Goal: Information Seeking & Learning: Check status

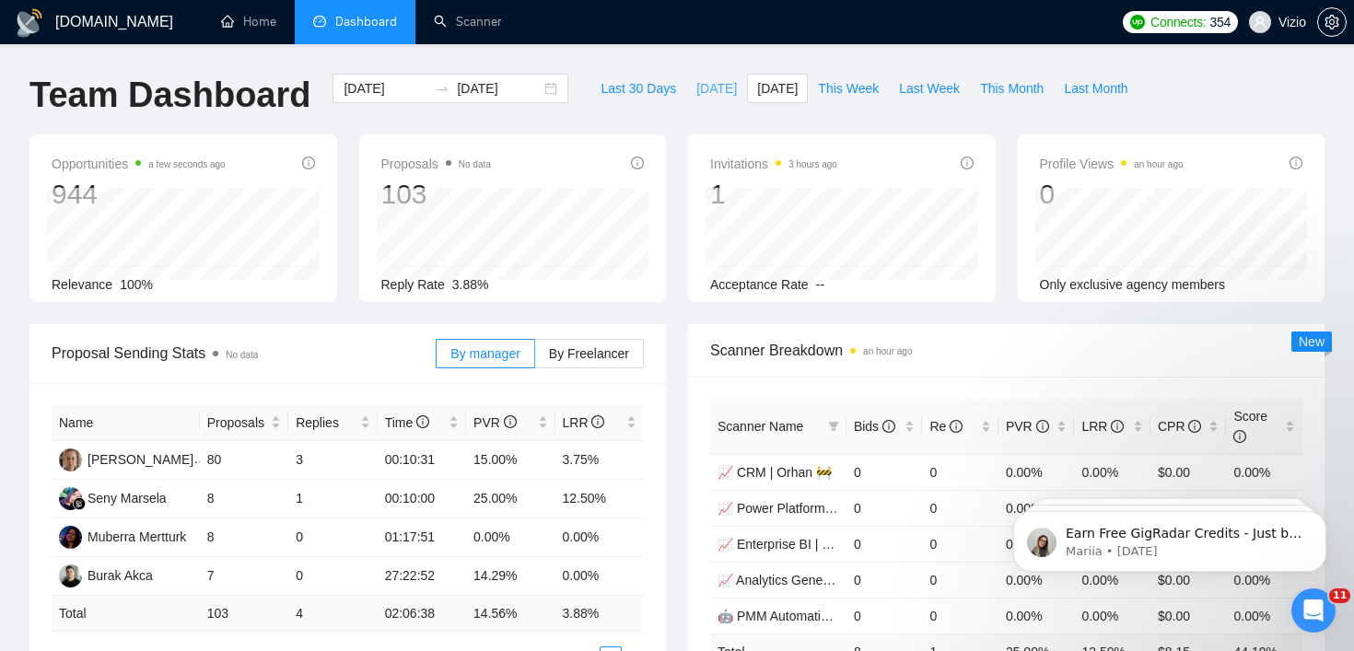
click at [705, 78] on span "[DATE]" at bounding box center [716, 88] width 41 height 20
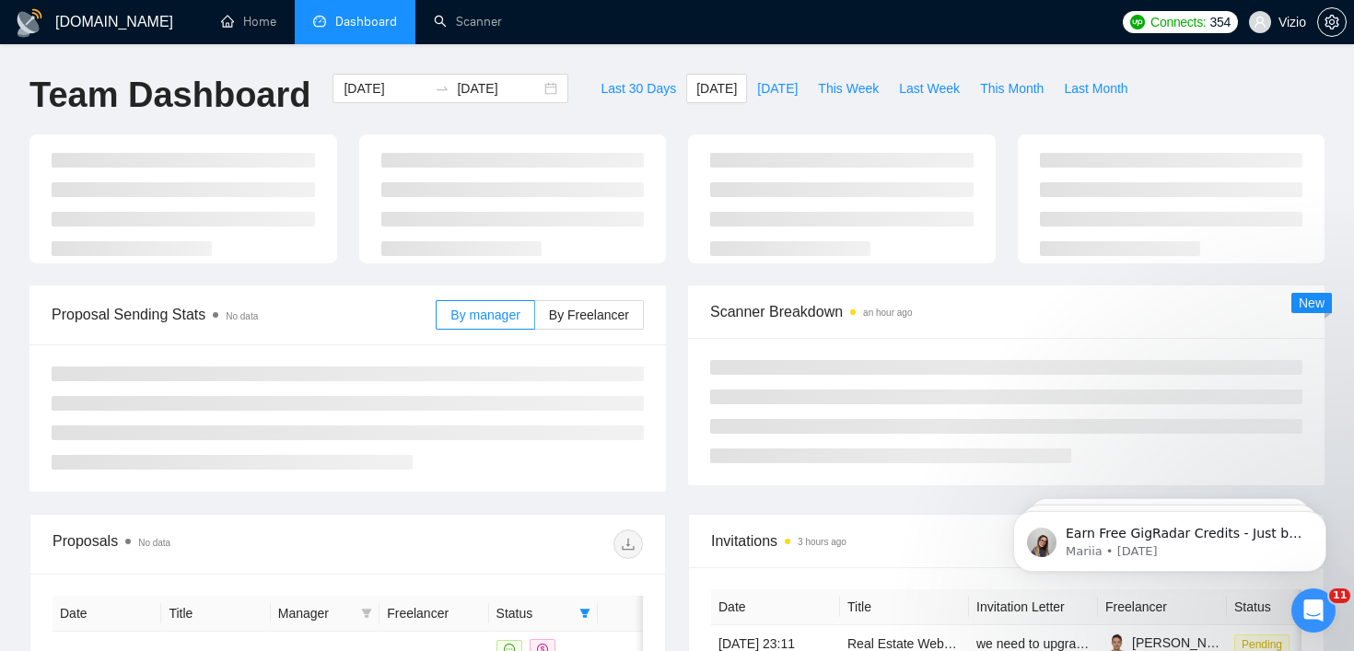
type input "[DATE]"
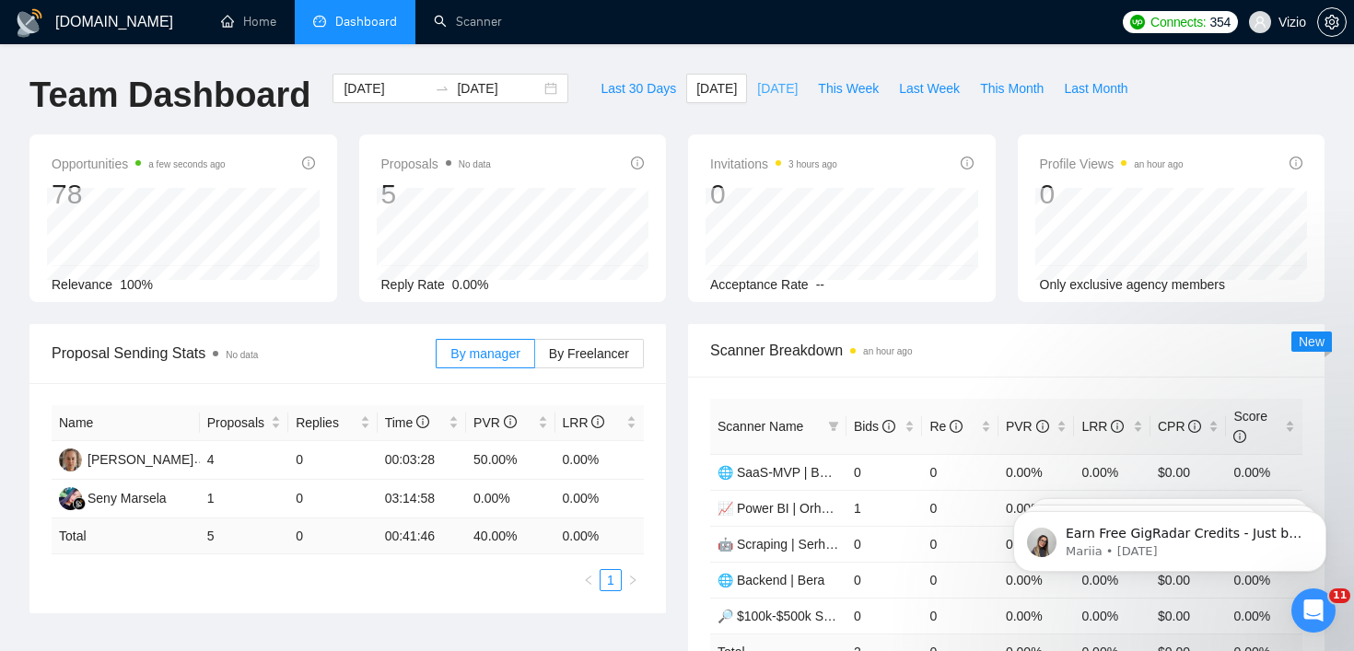
click at [784, 96] on span "[DATE]" at bounding box center [777, 88] width 41 height 20
type input "[DATE]"
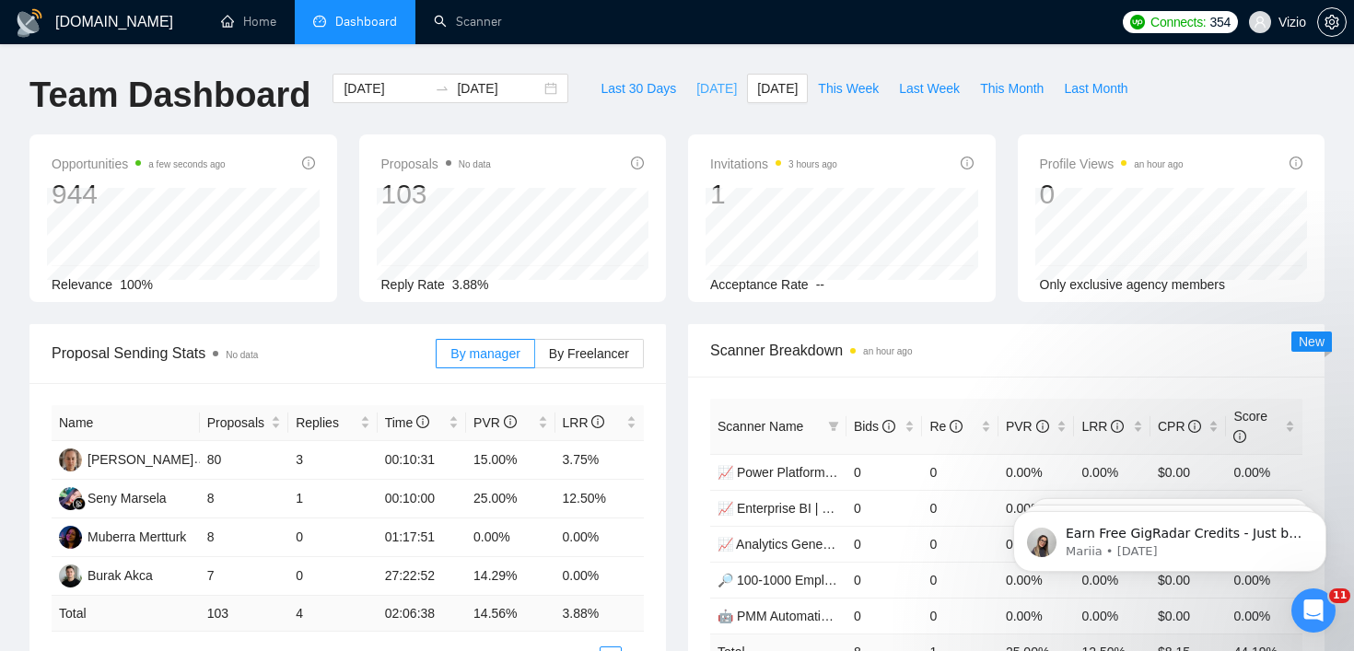
click at [696, 86] on span "[DATE]" at bounding box center [716, 88] width 41 height 20
type input "[DATE]"
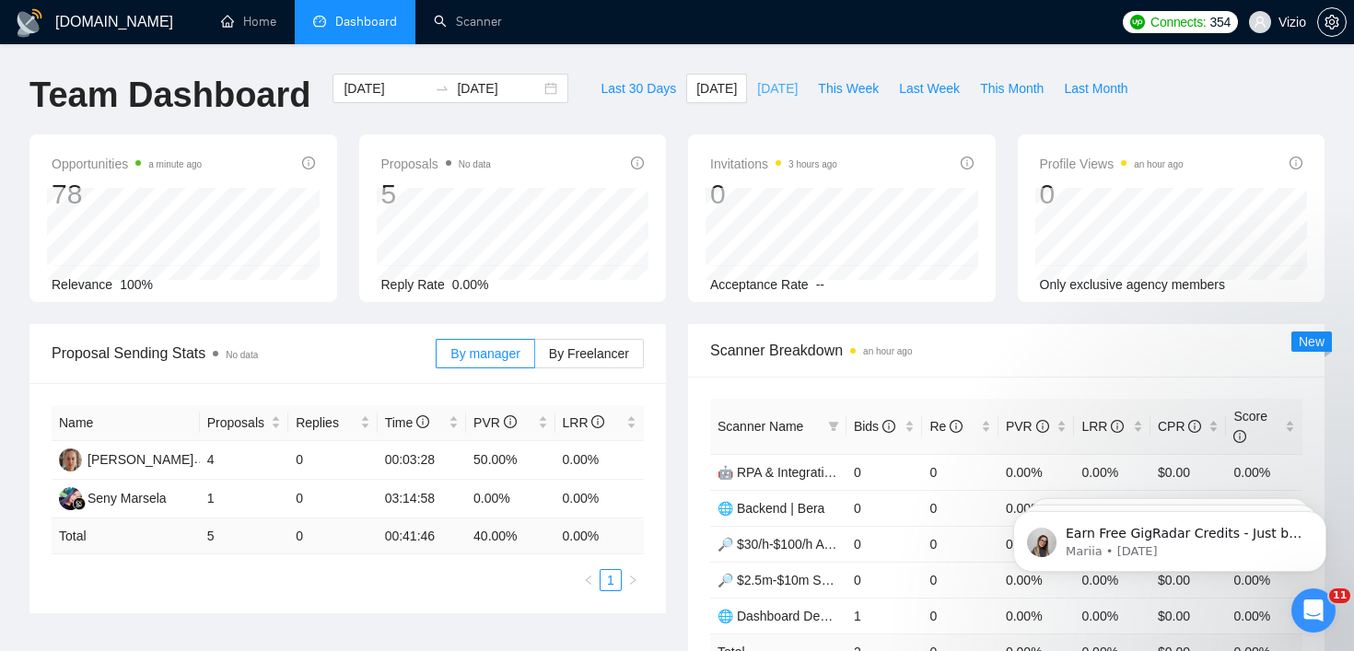
click at [757, 95] on span "[DATE]" at bounding box center [777, 88] width 41 height 20
type input "[DATE]"
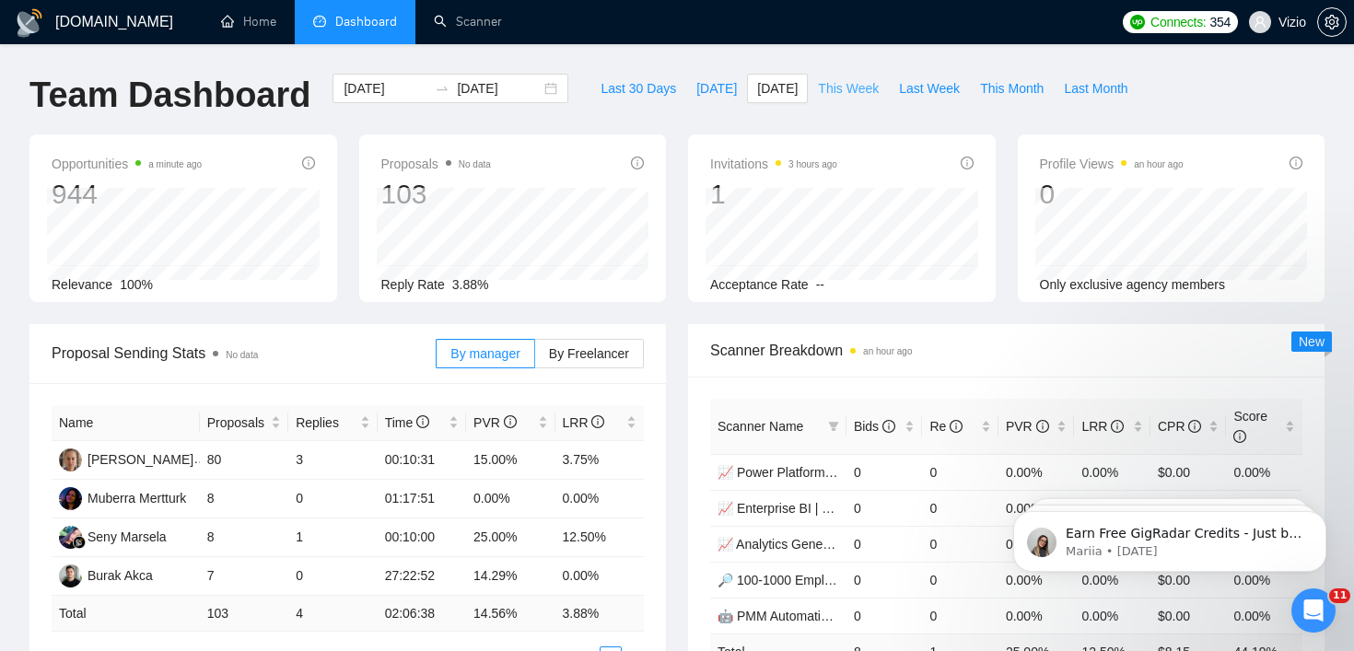
click at [839, 96] on span "This Week" at bounding box center [848, 88] width 61 height 20
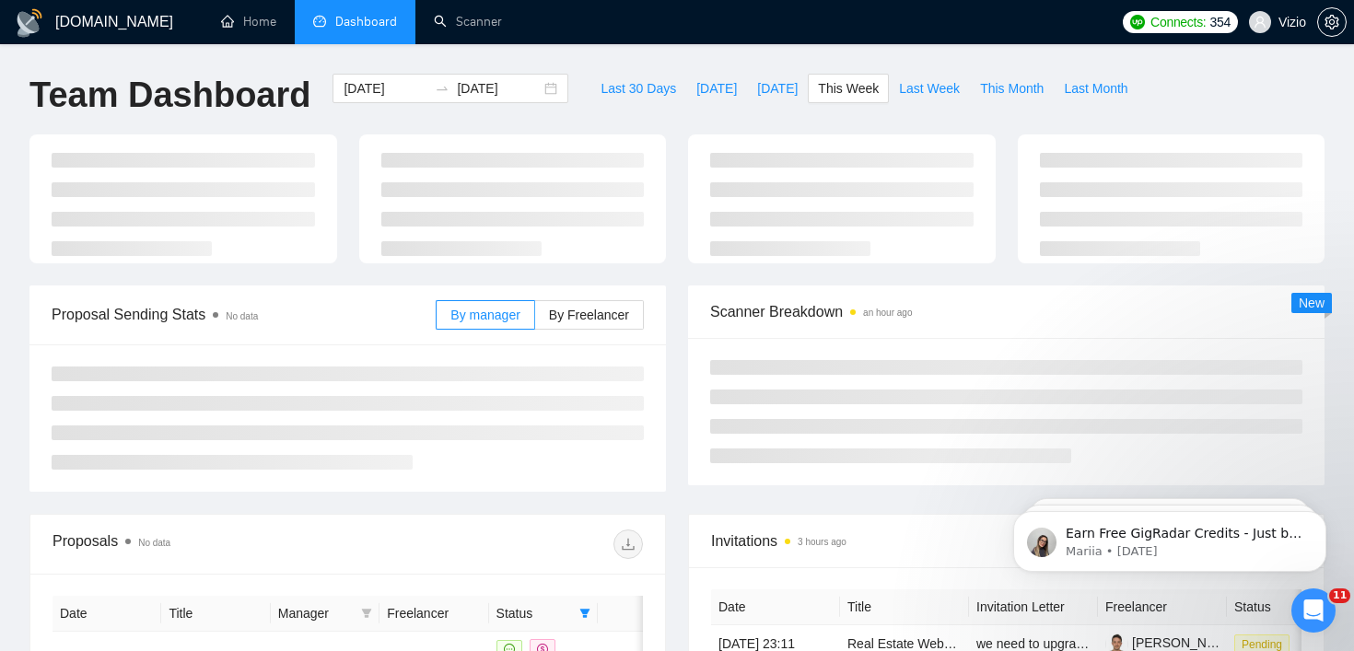
type input "[DATE]"
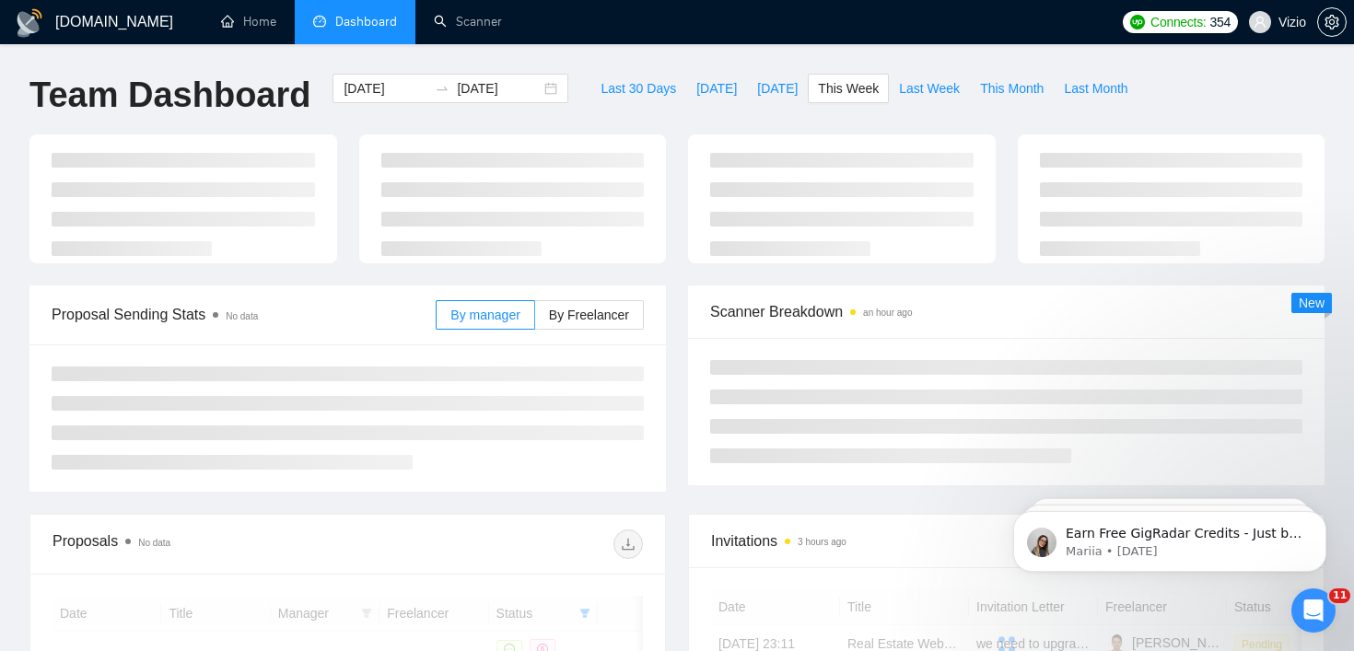
click at [739, 59] on div "[DOMAIN_NAME] Home Dashboard Scanner Connects: 354 Vizio Team Dashboard [DATE] …" at bounding box center [677, 530] width 1354 height 1060
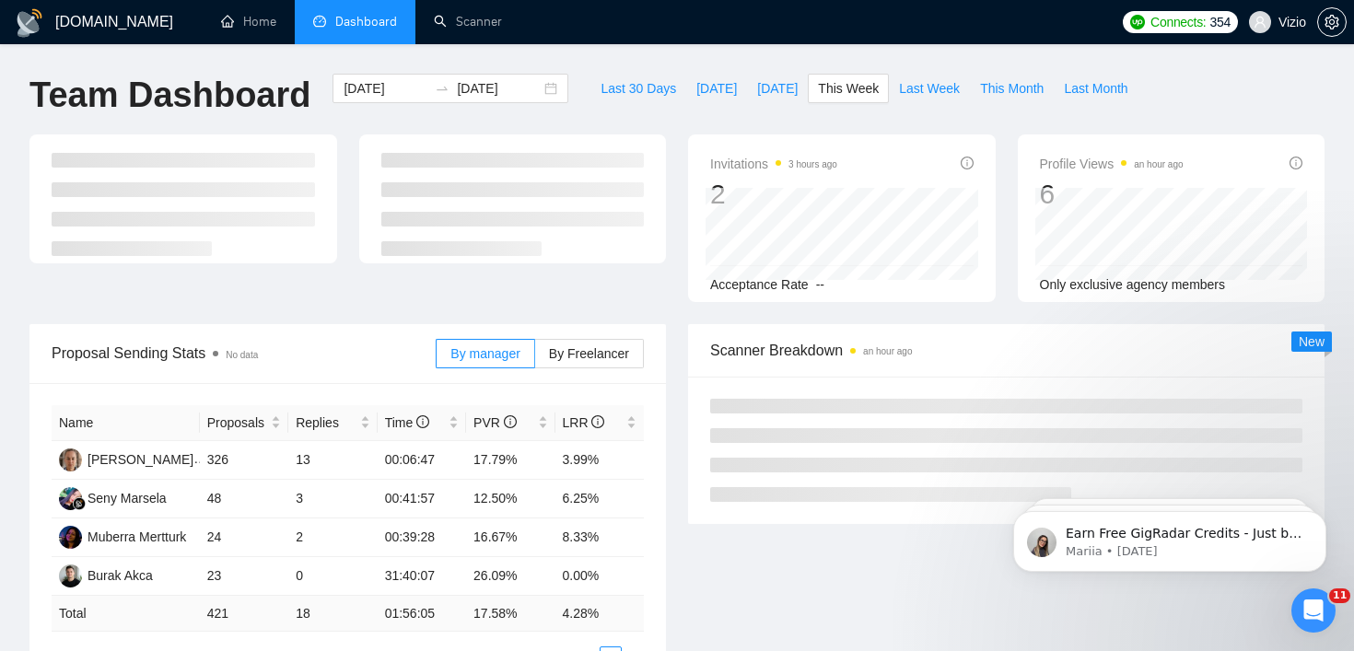
click at [723, 59] on div "[DOMAIN_NAME] Home Dashboard Scanner Connects: 354 Vizio Team Dashboard [DATE] …" at bounding box center [677, 629] width 1354 height 1259
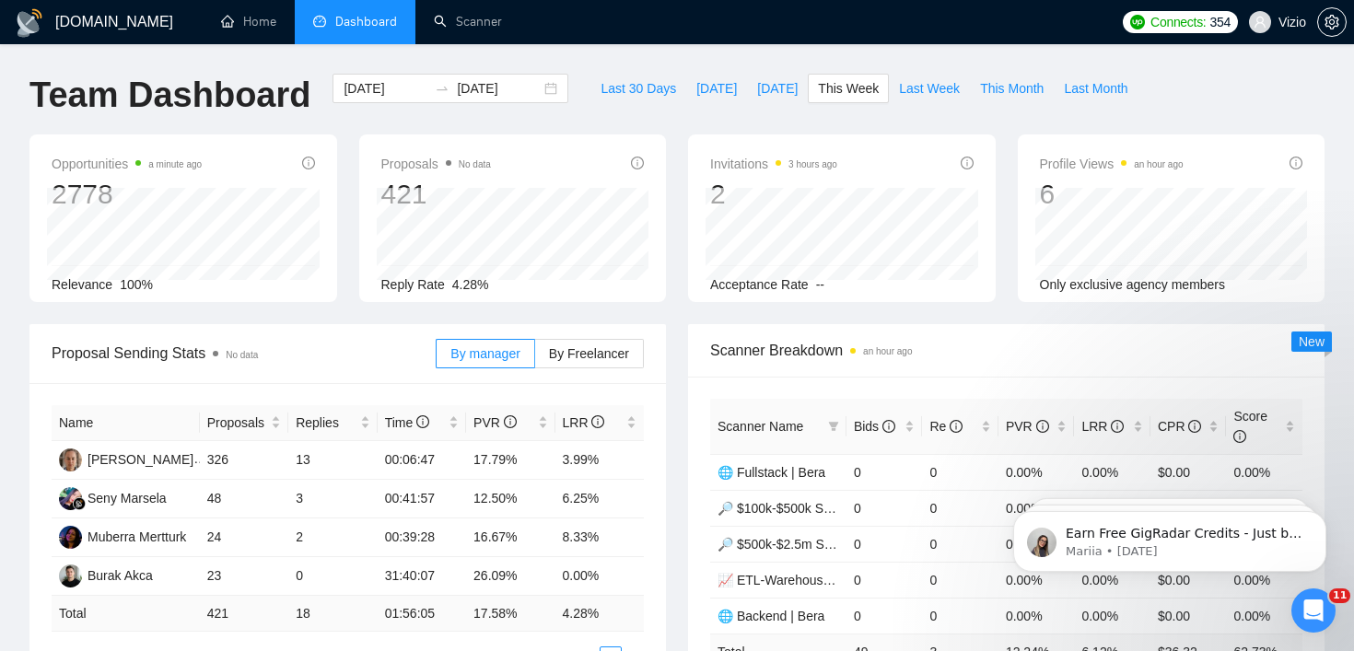
click at [684, 140] on div "Invitations 3 hours ago 2 Acceptance Rate --" at bounding box center [842, 218] width 330 height 168
click at [708, 89] on span "[DATE]" at bounding box center [716, 88] width 41 height 20
type input "[DATE]"
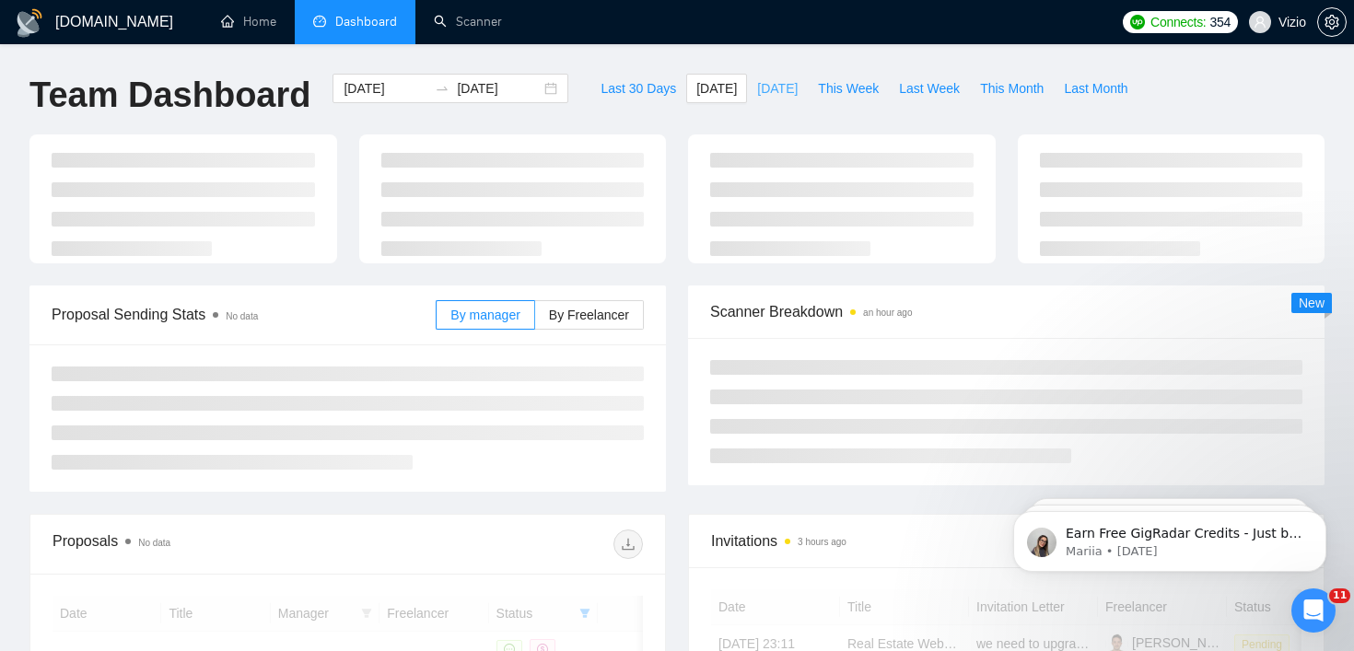
click at [762, 87] on span "[DATE]" at bounding box center [777, 88] width 41 height 20
type input "[DATE]"
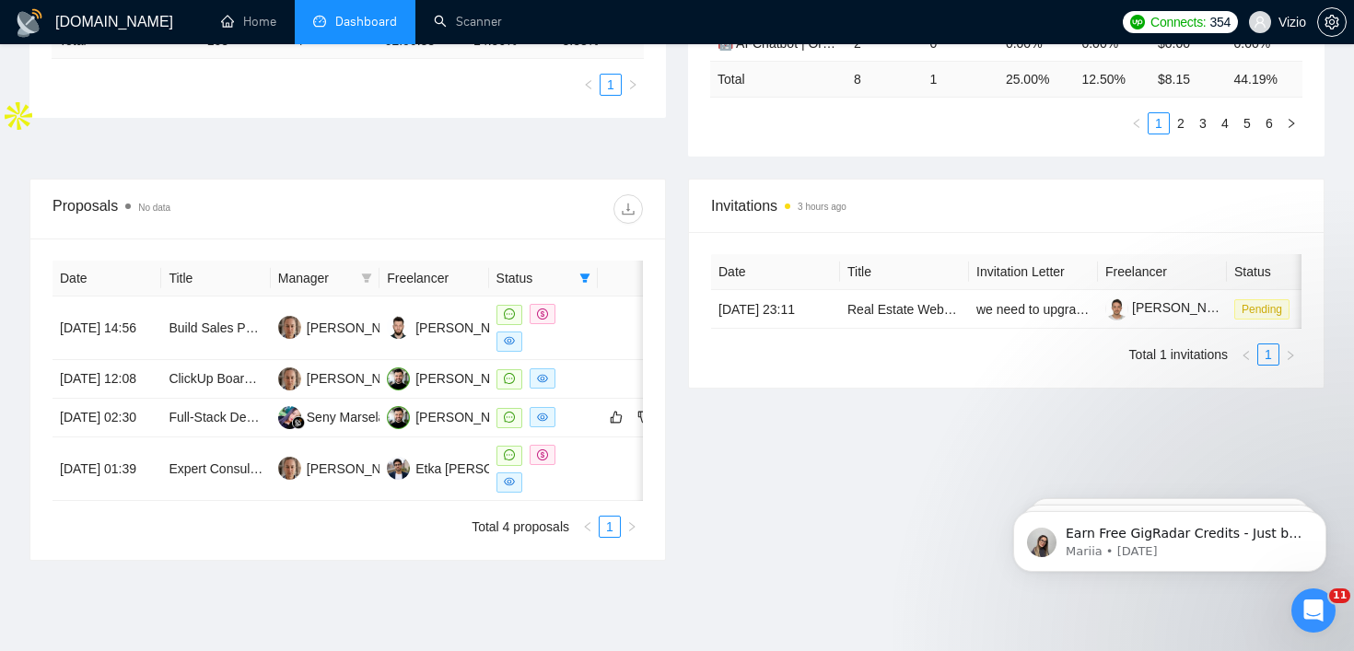
scroll to position [585, 0]
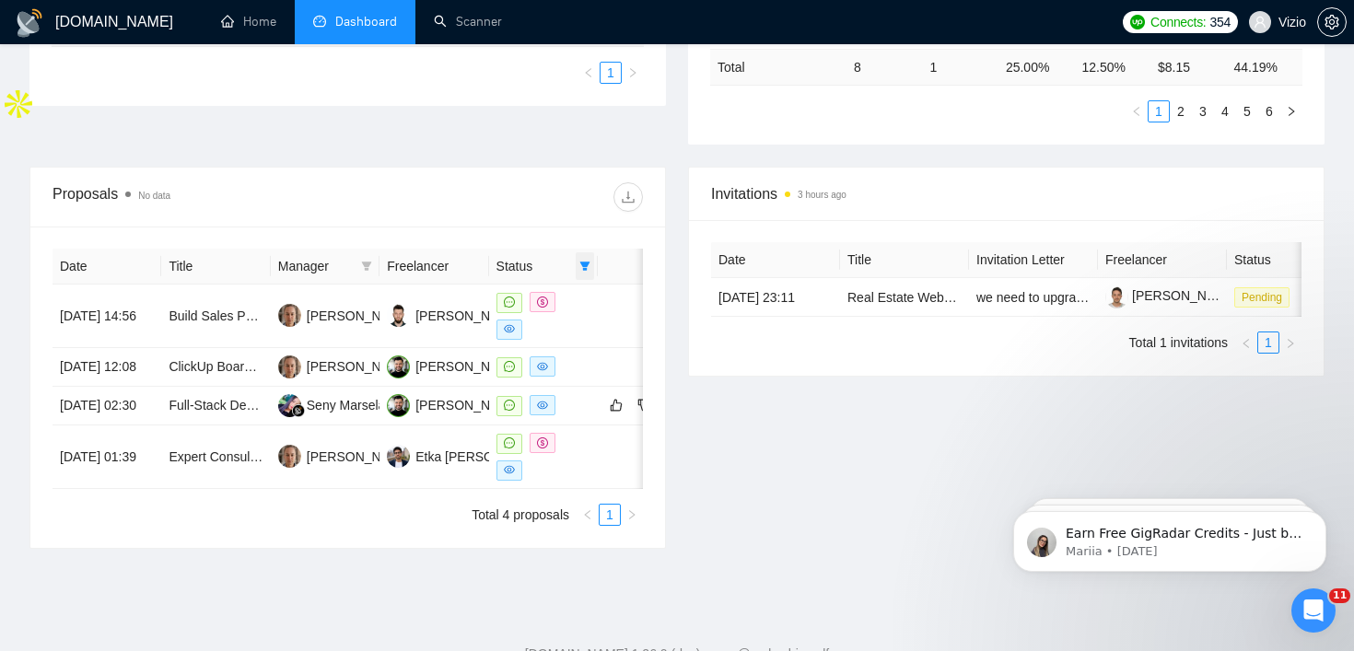
click at [590, 269] on span at bounding box center [585, 266] width 18 height 28
click at [563, 303] on span "Chat" at bounding box center [539, 301] width 88 height 20
checkbox input "false"
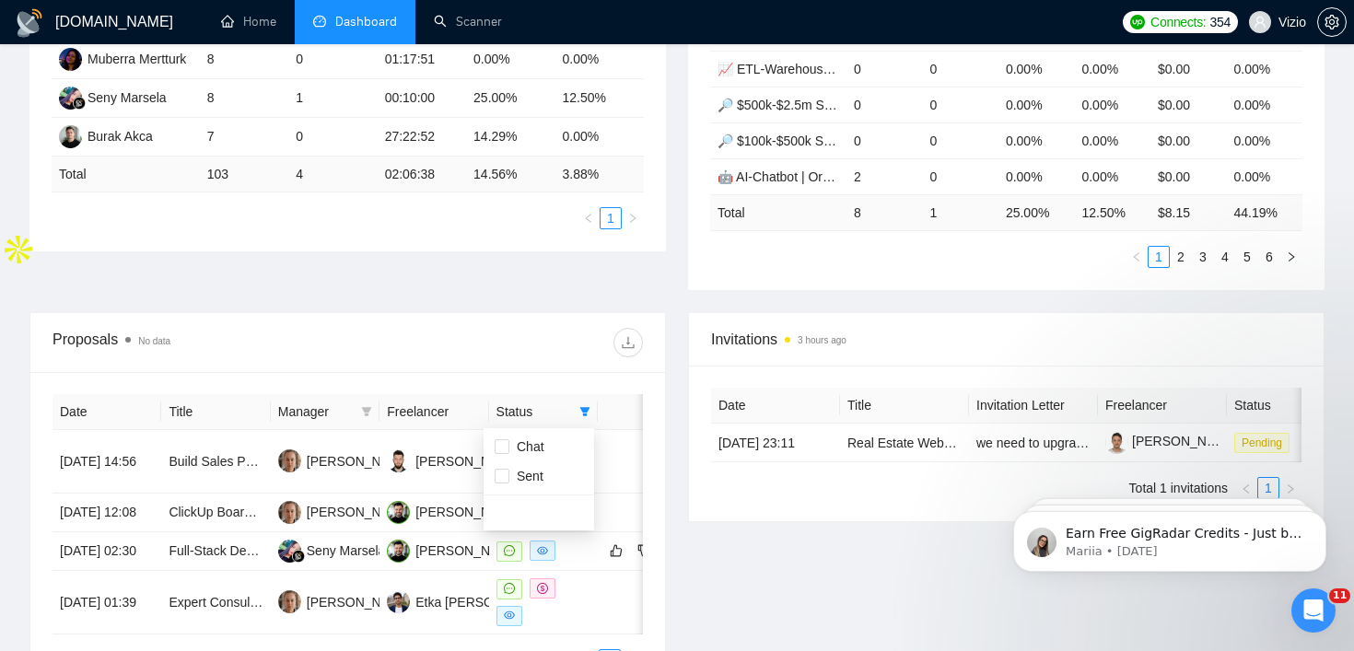
scroll to position [458, 0]
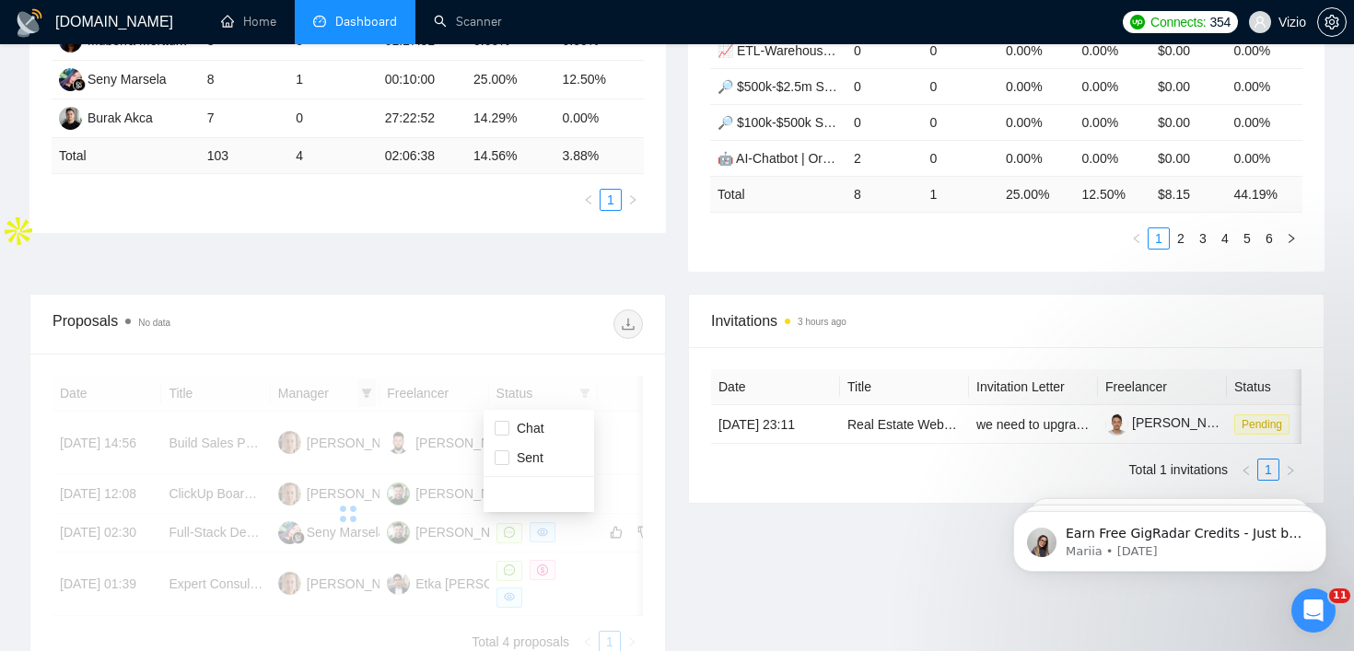
click at [357, 389] on div "Date Title Manager Freelancer Status [DATE] 14:56 Build Sales Performance Dashb…" at bounding box center [348, 514] width 590 height 277
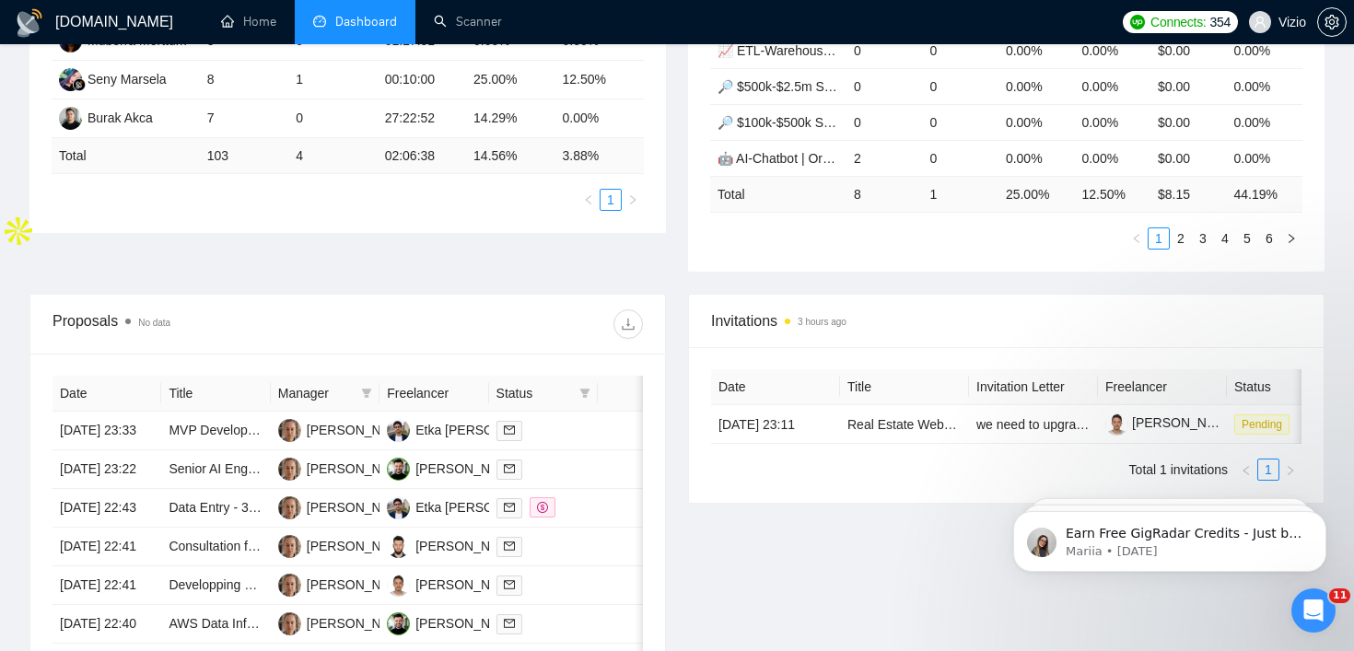
click at [369, 406] on th "Manager" at bounding box center [325, 394] width 109 height 36
click at [370, 398] on span at bounding box center [366, 393] width 18 height 28
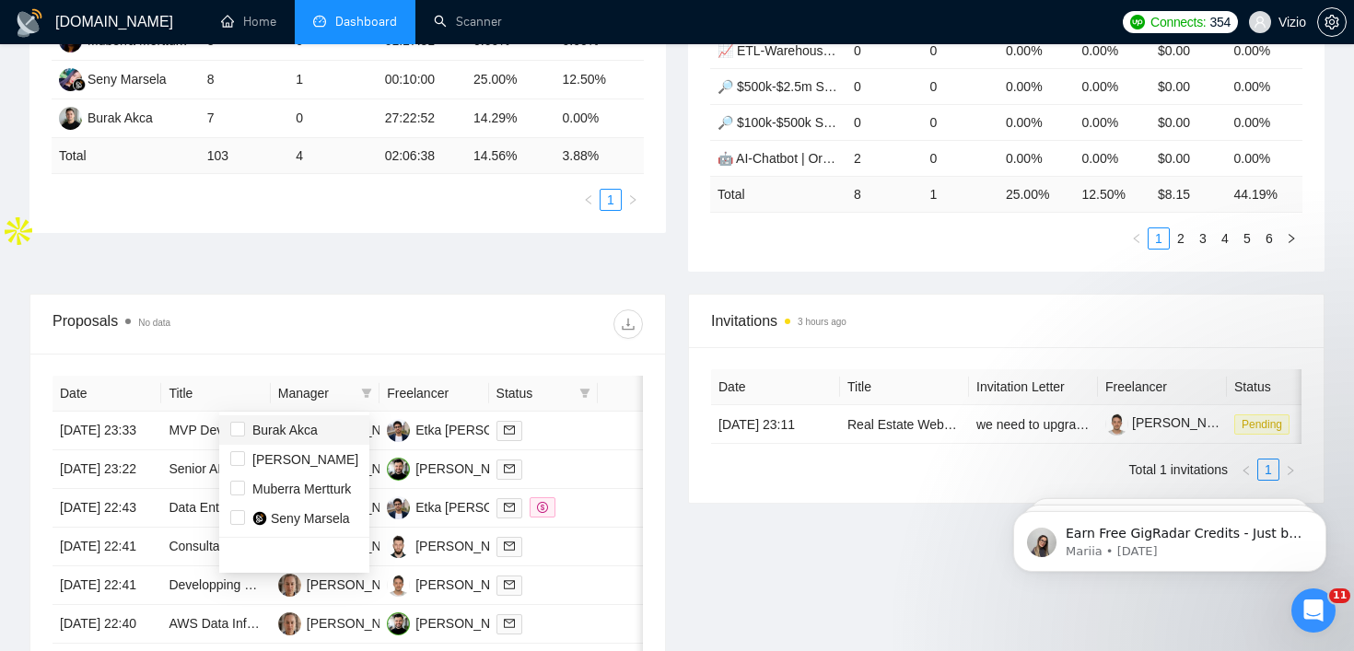
click at [333, 421] on span "Burak Akca" at bounding box center [294, 430] width 128 height 20
checkbox input "true"
click at [403, 333] on div at bounding box center [496, 323] width 296 height 29
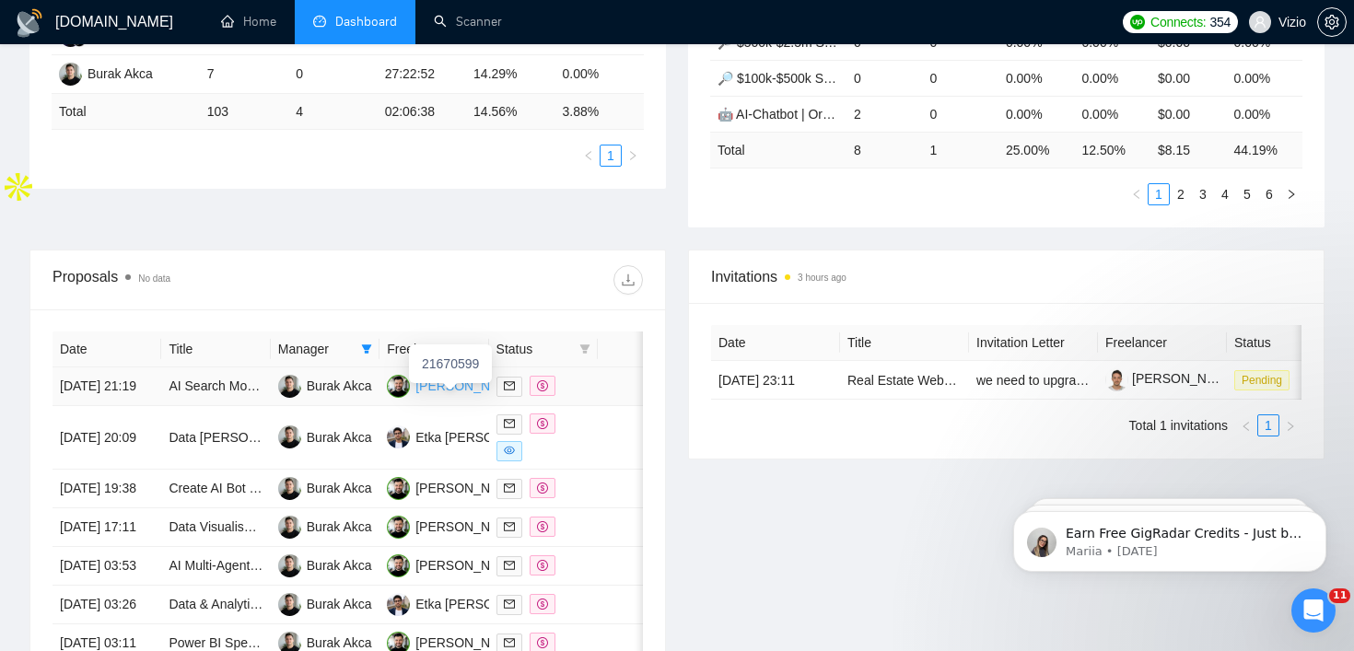
scroll to position [510, 0]
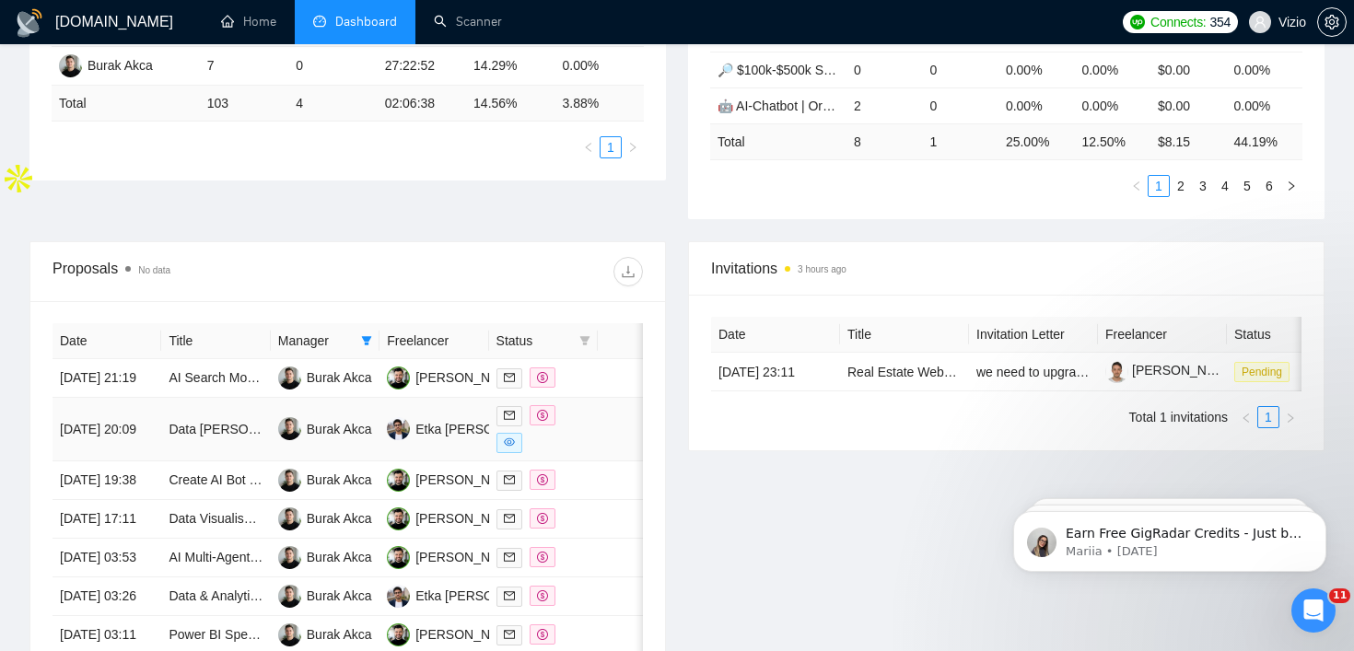
click at [460, 461] on td "Etka [PERSON_NAME]" at bounding box center [433, 430] width 109 height 64
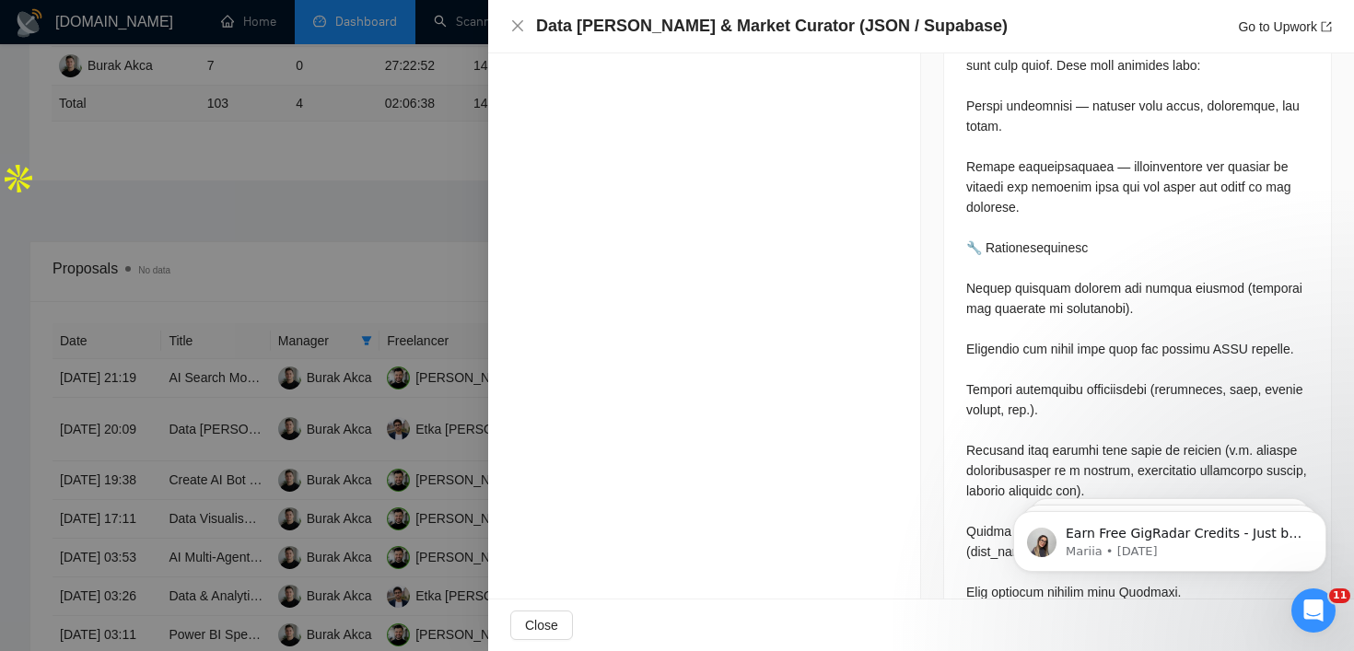
scroll to position [0, 0]
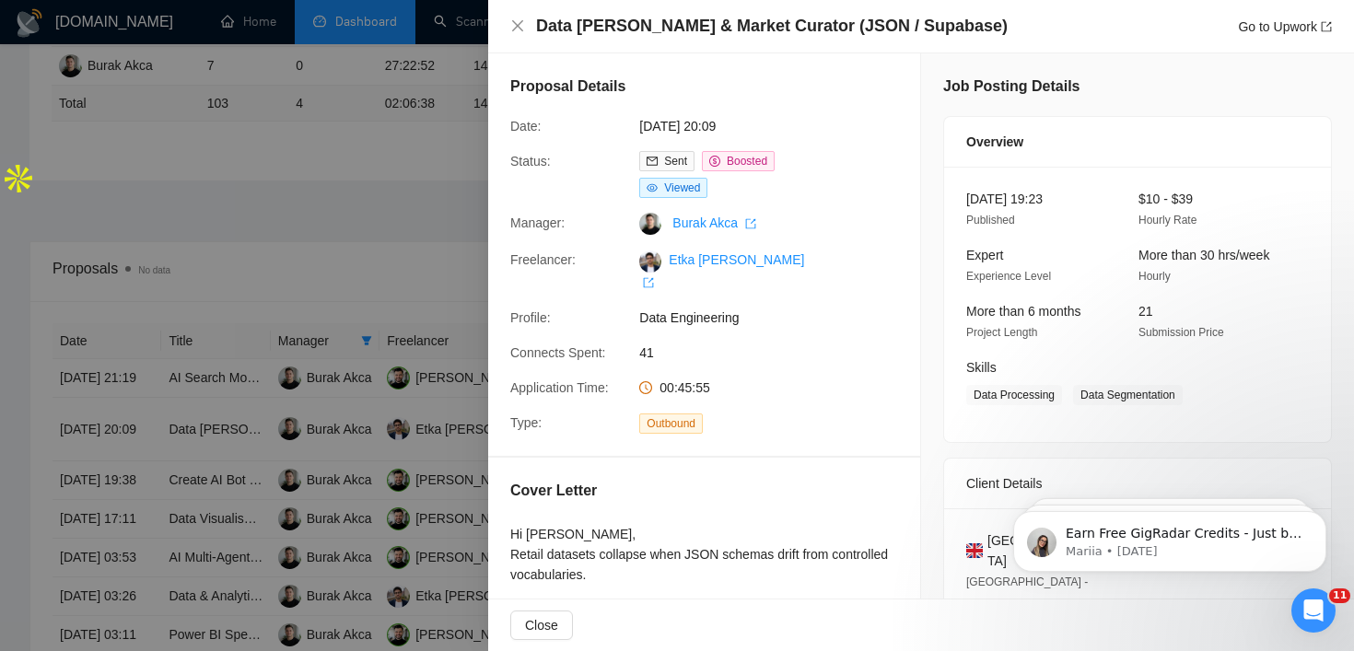
click at [398, 318] on div at bounding box center [677, 325] width 1354 height 651
